Goal: Task Accomplishment & Management: Manage account settings

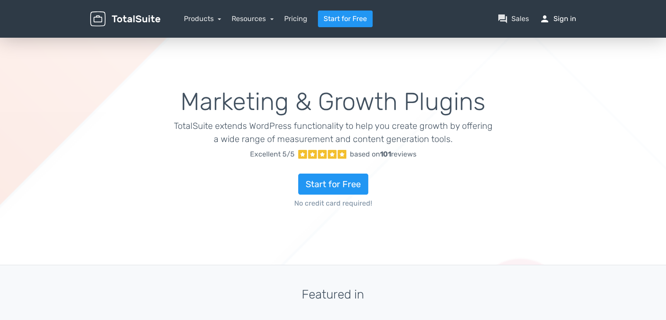
click at [568, 22] on link "person Sign in" at bounding box center [557, 19] width 37 height 11
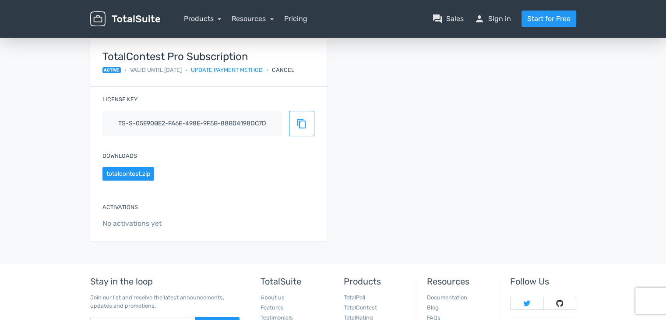
scroll to position [88, 0]
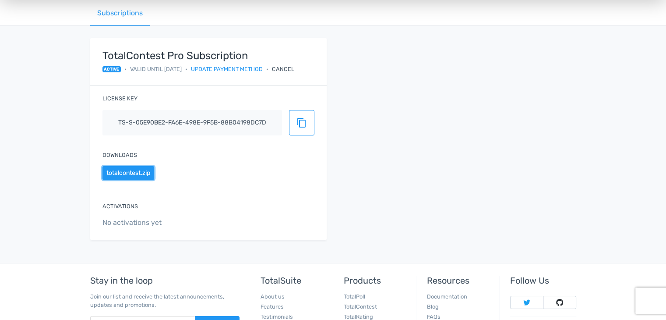
click at [143, 173] on button "totalcontest.zip" at bounding box center [128, 173] width 52 height 14
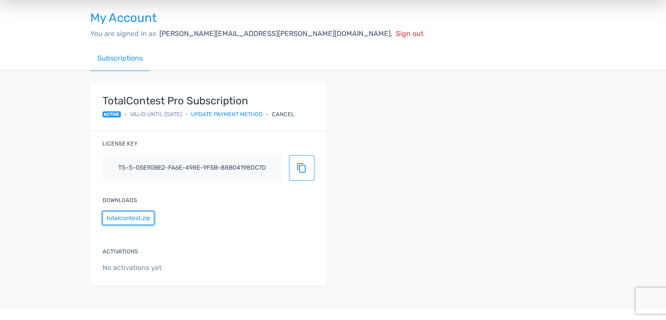
scroll to position [0, 0]
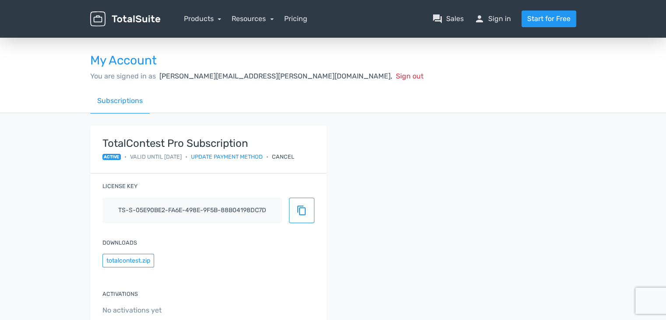
click at [288, 156] on div "Cancel" at bounding box center [283, 156] width 22 height 8
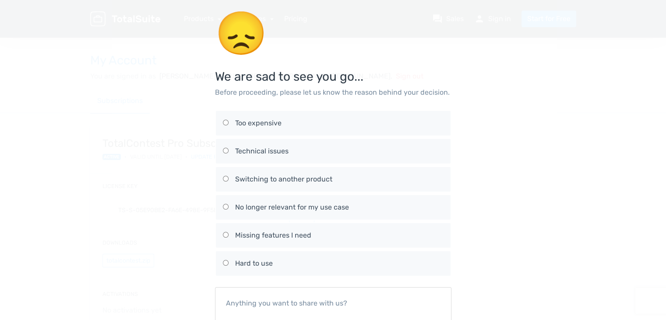
click at [252, 125] on div "Too expensive" at bounding box center [339, 123] width 208 height 11
click at [228, 125] on input "Too expensive" at bounding box center [226, 122] width 6 height 6
radio input "true"
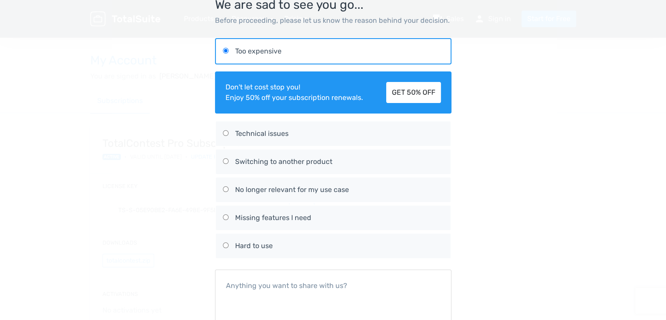
scroll to position [138, 0]
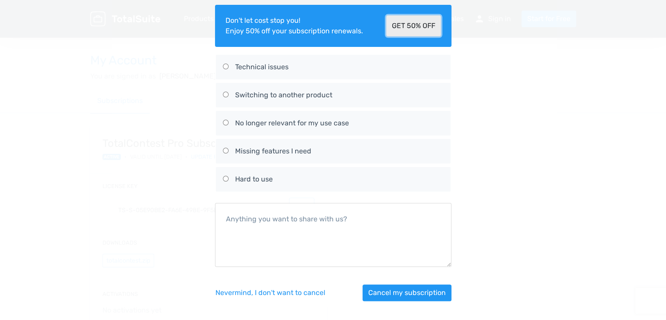
click at [419, 26] on link "GET 50% OFF" at bounding box center [413, 25] width 55 height 21
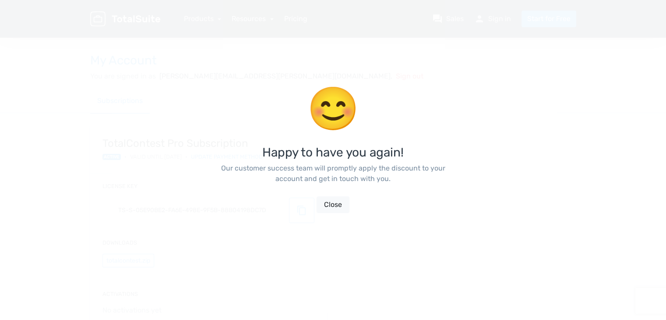
scroll to position [21, 0]
click at [324, 209] on button "Close" at bounding box center [332, 204] width 33 height 17
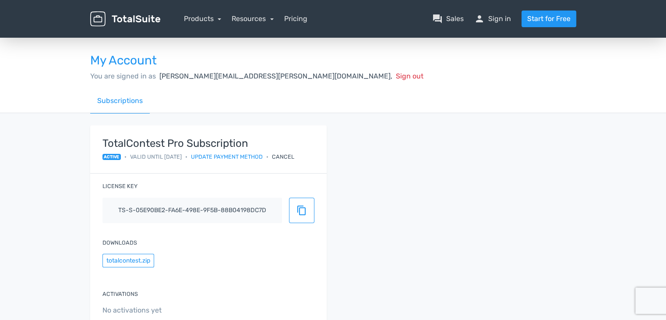
scroll to position [44, 0]
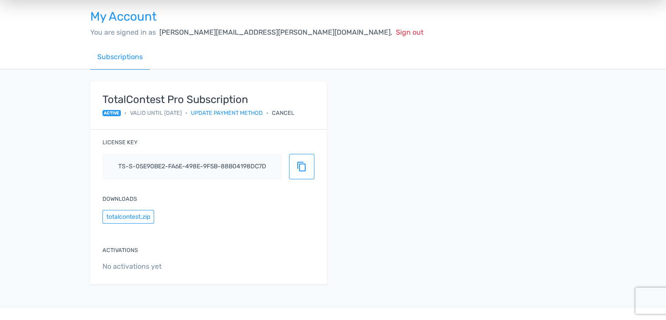
click at [294, 111] on div "Cancel" at bounding box center [283, 113] width 22 height 8
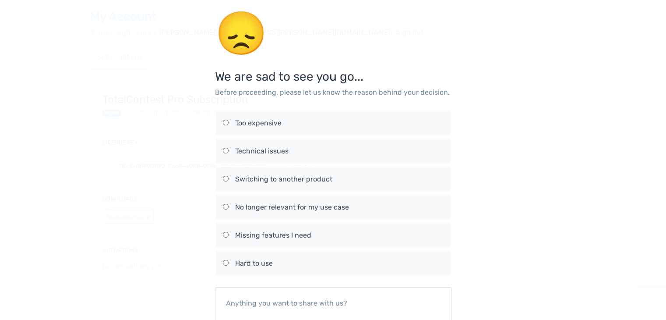
click at [280, 120] on div "Too expensive" at bounding box center [339, 123] width 208 height 11
click at [228, 120] on input "Too expensive" at bounding box center [226, 122] width 6 height 6
radio input "true"
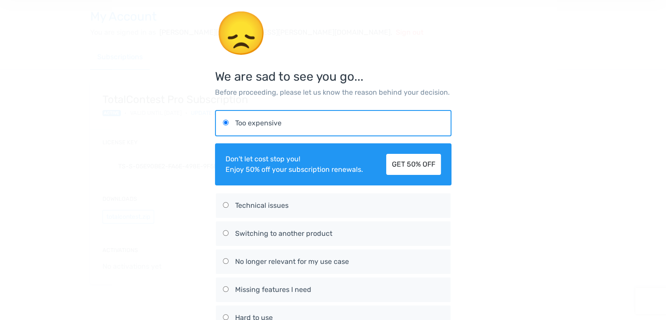
drag, startPoint x: 235, startPoint y: 169, endPoint x: 369, endPoint y: 171, distance: 134.4
click at [369, 171] on div "Don't let cost stop you! Enjoy 50% off your subscription renewals. GET 50% OFF" at bounding box center [333, 164] width 236 height 42
click at [406, 172] on link "GET 50% OFF" at bounding box center [413, 164] width 55 height 21
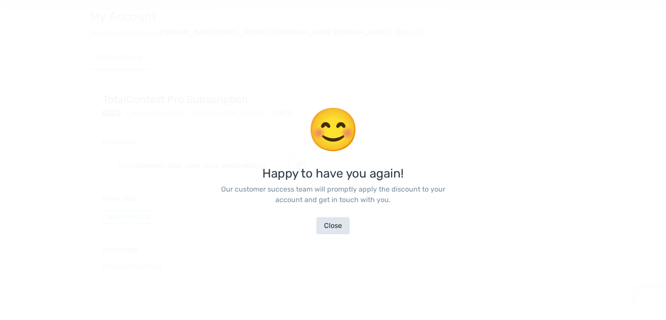
click at [336, 226] on button "Close" at bounding box center [332, 225] width 33 height 17
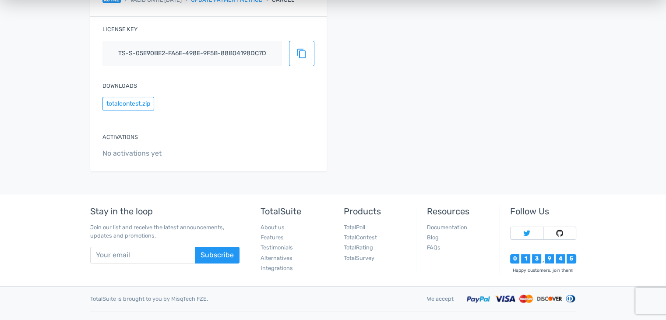
scroll to position [171, 0]
